Goal: Task Accomplishment & Management: Use online tool/utility

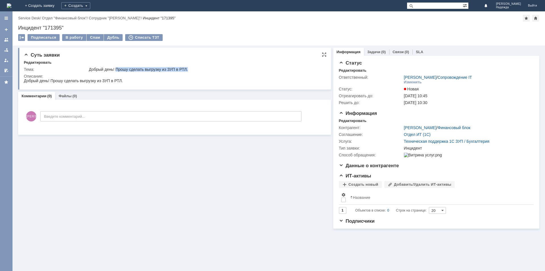
drag, startPoint x: 116, startPoint y: 69, endPoint x: 189, endPoint y: 68, distance: 72.7
click at [189, 68] on div "Добрый день! Прошу сделать выгрузку из ЗУП в РТЛ." at bounding box center [205, 69] width 233 height 5
copy div "Прошу сделать выгрузку из ЗУП в РТЛ."
drag, startPoint x: 402, startPoint y: 127, endPoint x: 440, endPoint y: 127, distance: 38.1
click at [440, 127] on tr "Контрагент: Марченкова Ирина / Финансовый блок" at bounding box center [435, 127] width 193 height 7
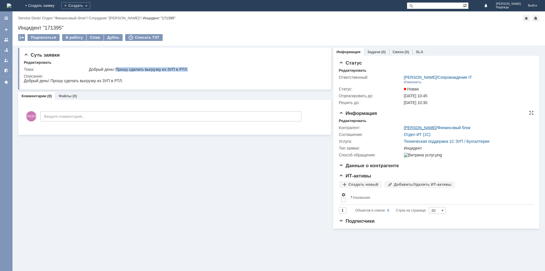
copy tr "Марченкова Ирина"
click at [72, 41] on div "В работу" at bounding box center [74, 37] width 24 height 7
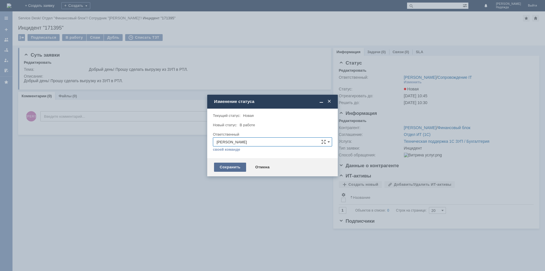
click at [232, 167] on div "Сохранить" at bounding box center [230, 166] width 32 height 9
